Goal: Entertainment & Leisure: Consume media (video, audio)

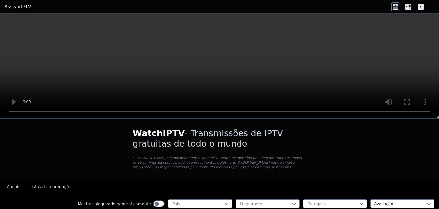
click at [173, 53] on video at bounding box center [219, 66] width 439 height 104
click at [204, 55] on video at bounding box center [219, 66] width 439 height 104
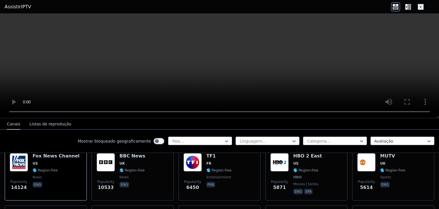
scroll to position [73, 0]
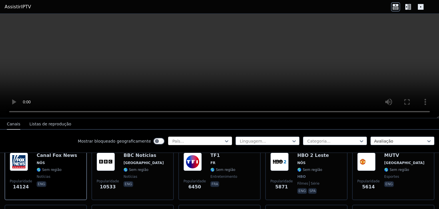
click at [217, 137] on div "País..." at bounding box center [200, 140] width 64 height 9
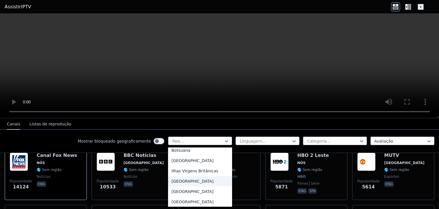
scroll to position [250, 0]
click at [175, 162] on font "[GEOGRAPHIC_DATA]" at bounding box center [192, 160] width 42 height 5
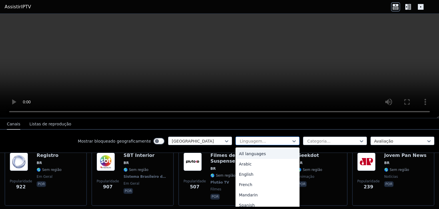
click at [271, 140] on div at bounding box center [265, 141] width 52 height 6
click at [247, 175] on font "Português" at bounding box center [249, 173] width 20 height 5
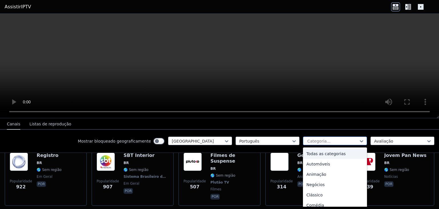
click at [336, 140] on div at bounding box center [333, 141] width 52 height 6
click at [321, 154] on font "Todas as categorias" at bounding box center [325, 153] width 39 height 5
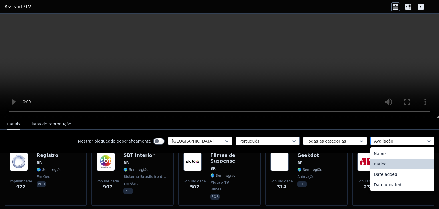
click at [396, 139] on div at bounding box center [400, 141] width 52 height 6
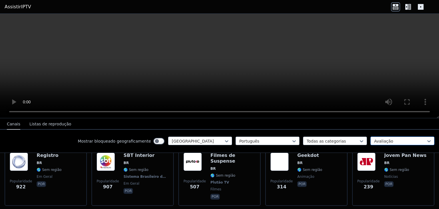
click at [396, 139] on div at bounding box center [400, 141] width 52 height 6
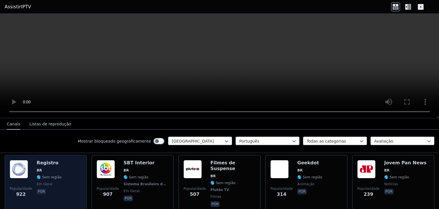
scroll to position [66, 0]
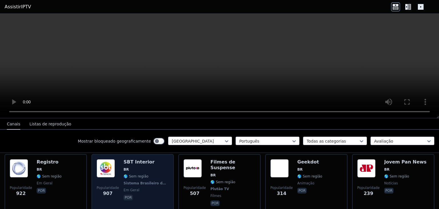
click at [151, 167] on span "BR" at bounding box center [145, 169] width 45 height 5
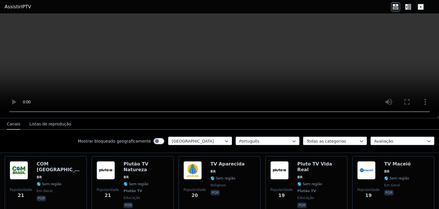
scroll to position [727, 0]
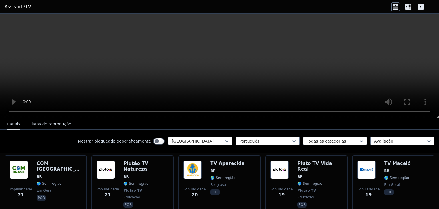
click at [154, 80] on video at bounding box center [219, 66] width 439 height 104
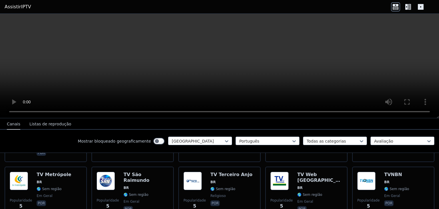
scroll to position [1892, 0]
